Goal: Information Seeking & Learning: Learn about a topic

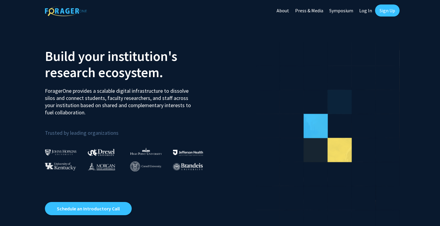
click at [380, 12] on link "Sign Up" at bounding box center [387, 10] width 25 height 12
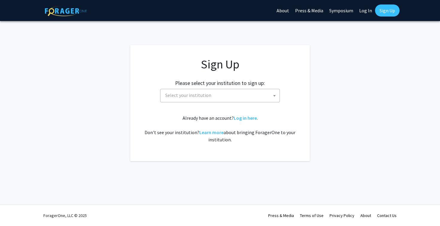
click at [238, 93] on span "Select your institution" at bounding box center [221, 95] width 117 height 12
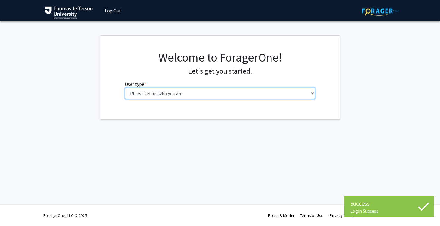
select select "3: doc"
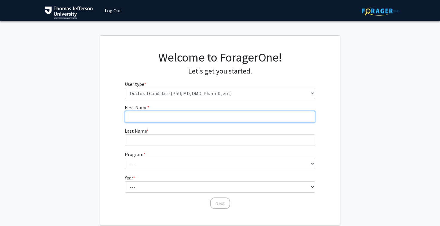
click at [241, 119] on input "First Name * required" at bounding box center [220, 116] width 191 height 11
type input "Sudarshan"
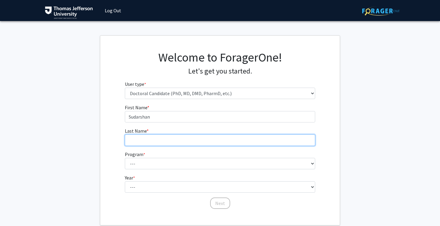
click at [239, 140] on input "Last Name * required" at bounding box center [220, 139] width 191 height 11
type input "Ramanan"
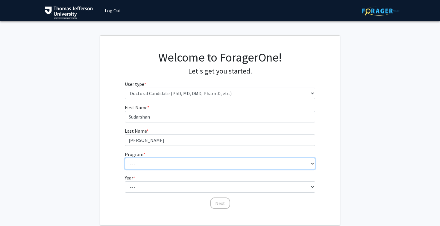
select select "35: 815"
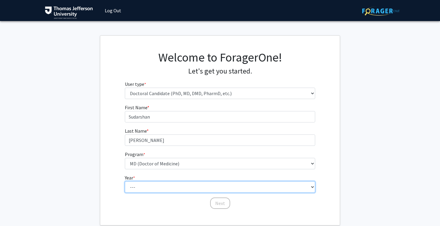
select select "1: first_year"
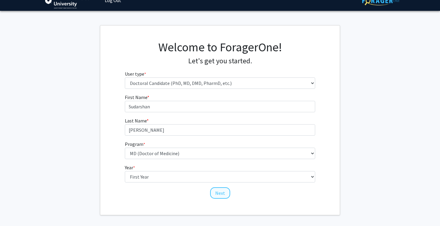
click at [216, 196] on button "Next" at bounding box center [220, 192] width 20 height 11
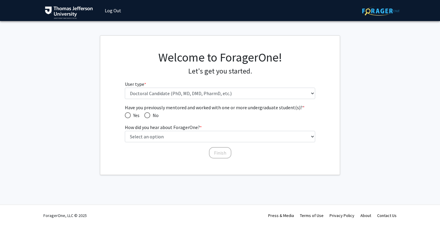
scroll to position [0, 0]
click at [149, 114] on span "Have you previously mentored and worked with one or more undergraduate student(…" at bounding box center [147, 115] width 6 height 6
click at [149, 114] on input "No" at bounding box center [147, 115] width 6 height 6
radio input "true"
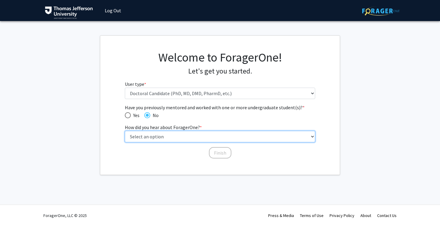
select select "3: university_website"
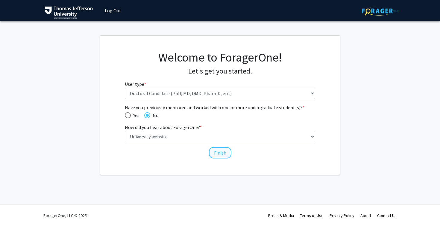
click at [215, 153] on button "Finish" at bounding box center [220, 152] width 22 height 11
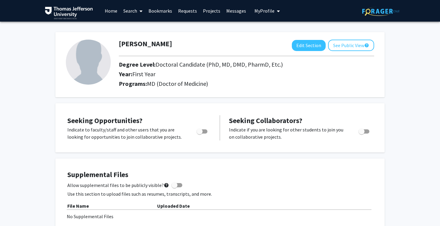
click at [131, 9] on link "Search" at bounding box center [132, 10] width 25 height 21
click at [132, 27] on span "Faculty/Staff" at bounding box center [142, 28] width 44 height 12
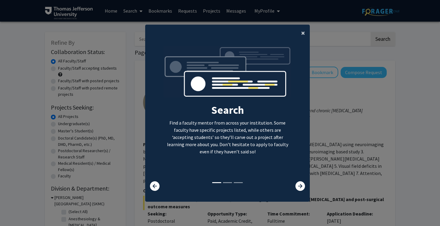
click at [299, 31] on button "×" at bounding box center [303, 33] width 13 height 17
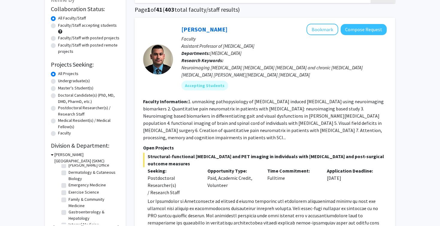
scroll to position [43, 0]
click at [58, 120] on label "Medical Resident(s) / Medical Fellow(s)" at bounding box center [89, 123] width 62 height 13
click at [58, 120] on input "Medical Resident(s) / Medical Fellow(s)" at bounding box center [60, 119] width 4 height 4
radio input "true"
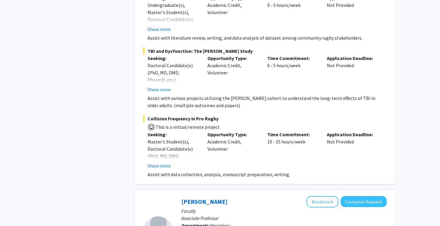
scroll to position [739, 0]
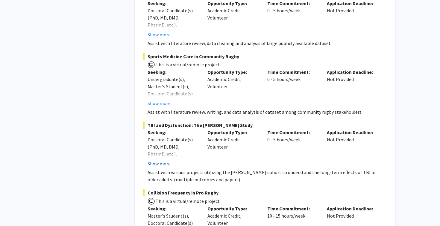
click at [163, 166] on button "Show more" at bounding box center [159, 163] width 23 height 7
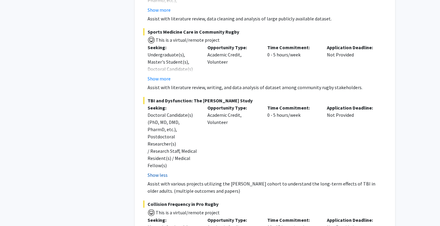
scroll to position [765, 0]
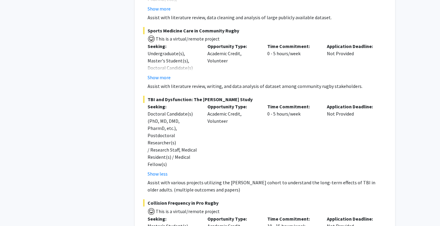
click at [154, 103] on span "TBI and Dysfunction: The ARIC Study" at bounding box center [265, 99] width 244 height 7
click at [143, 103] on div "Katie Hunzinger Bookmark Compose Request Faculty Assistant Professor Department…" at bounding box center [265, 48] width 261 height 437
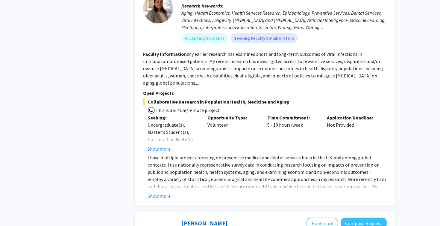
scroll to position [2700, 0]
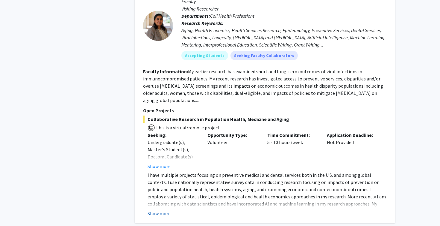
click at [169, 209] on button "Show more" at bounding box center [159, 212] width 23 height 7
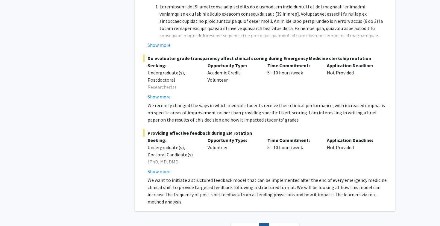
scroll to position [3273, 0]
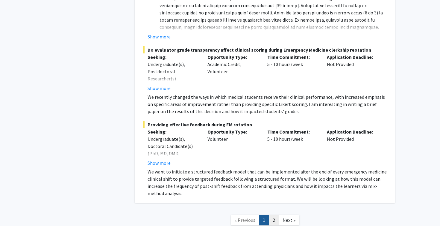
click at [276, 214] on link "2" at bounding box center [274, 219] width 10 height 10
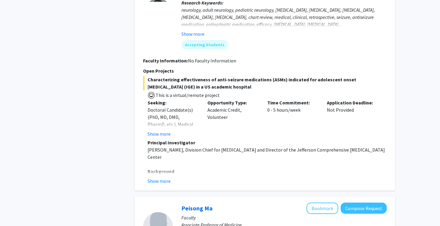
scroll to position [784, 0]
